Goal: Task Accomplishment & Management: Manage account settings

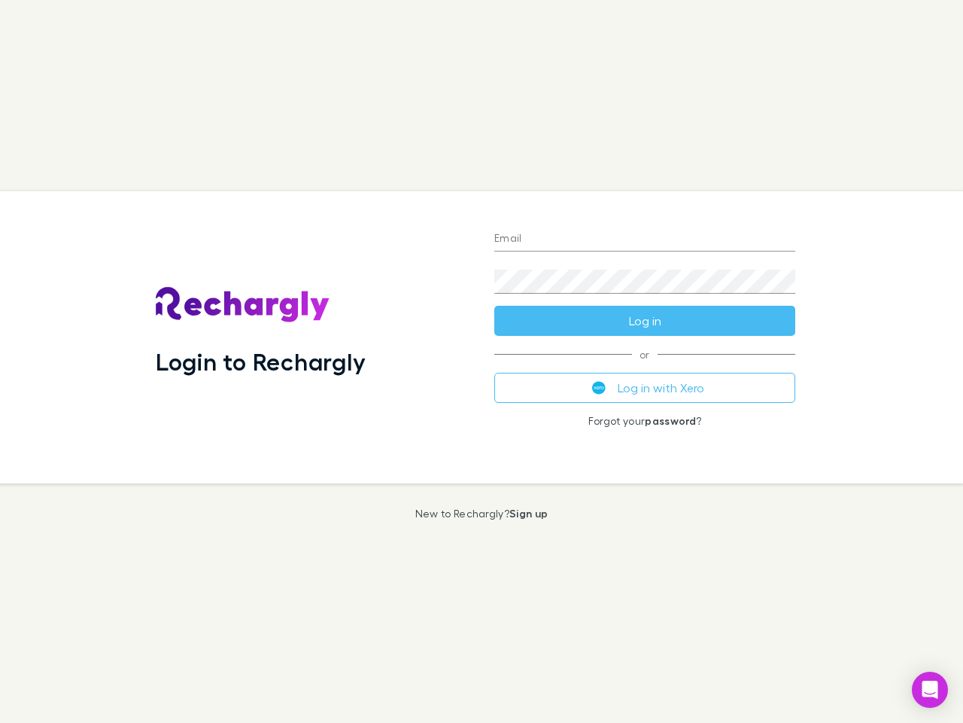
click at [482, 361] on div "Login to Rechargly" at bounding box center [313, 337] width 339 height 292
click at [645, 239] on input "Email" at bounding box center [645, 239] width 301 height 24
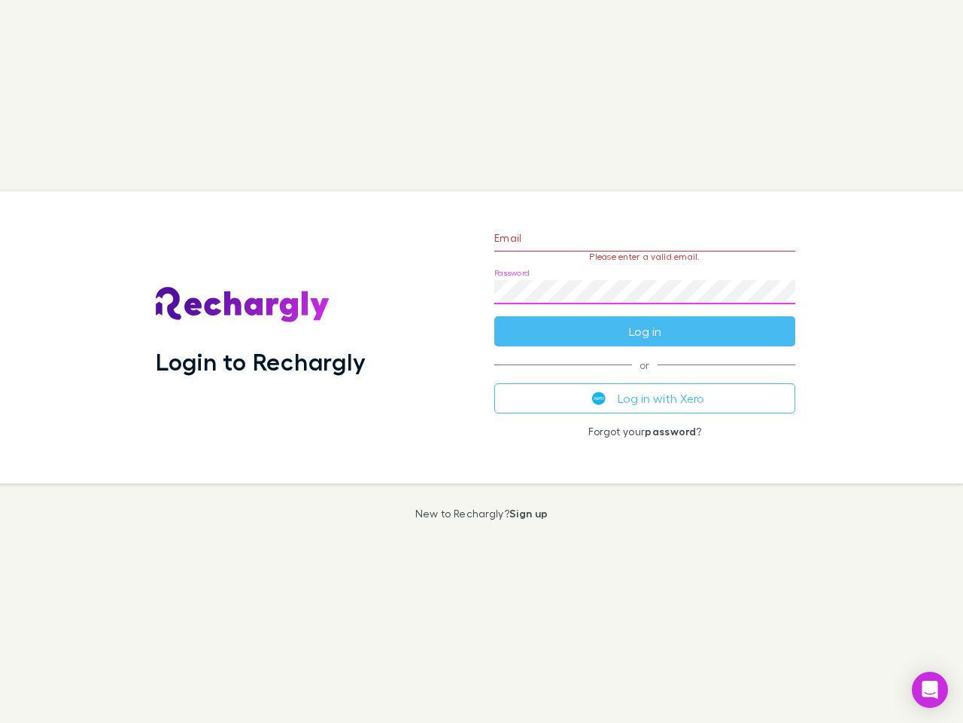
click at [645, 321] on form "Email Please enter a valid email. Password Log in" at bounding box center [645, 280] width 301 height 131
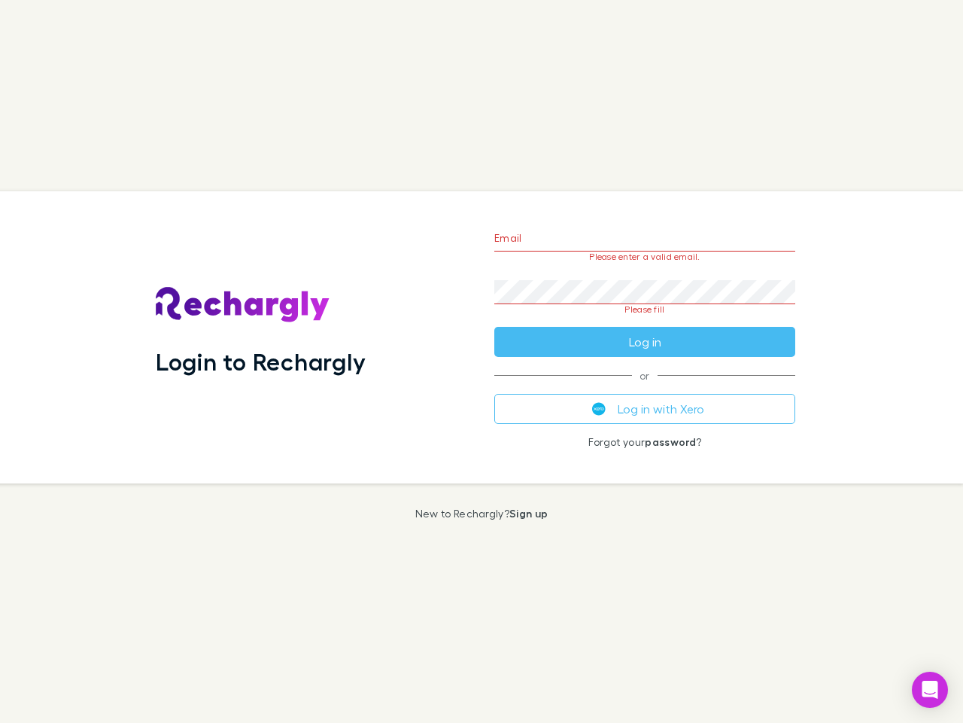
click at [645, 388] on div "Email Please enter a valid email. Password Please fill Log in or Log in with Xe…" at bounding box center [644, 337] width 325 height 292
click at [930, 689] on icon "Open Intercom Messenger" at bounding box center [931, 689] width 16 height 18
